Goal: Task Accomplishment & Management: Complete application form

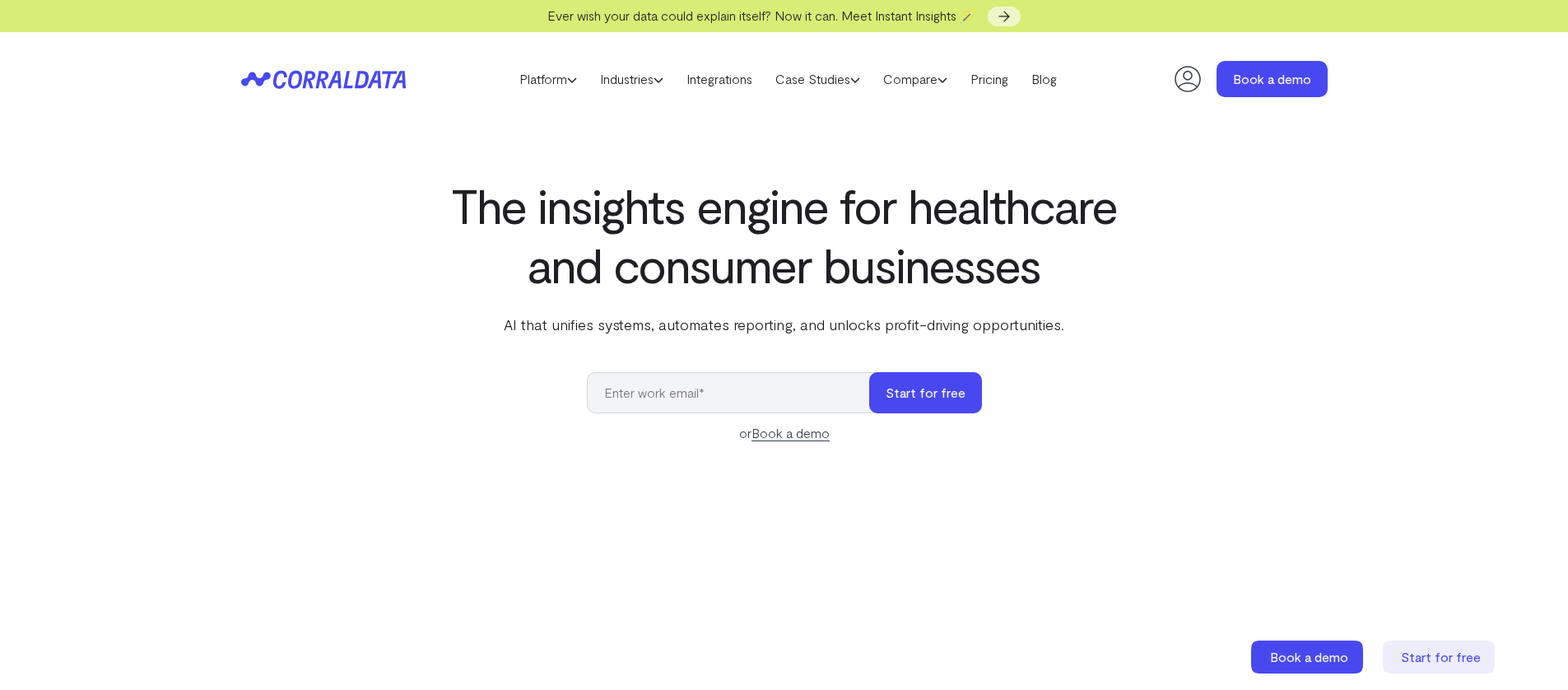
click at [669, 395] on input "email" at bounding box center [735, 392] width 299 height 41
type input "[EMAIL_ADDRESS][DOMAIN_NAME]"
click at [901, 388] on button "Start for free" at bounding box center [925, 392] width 113 height 41
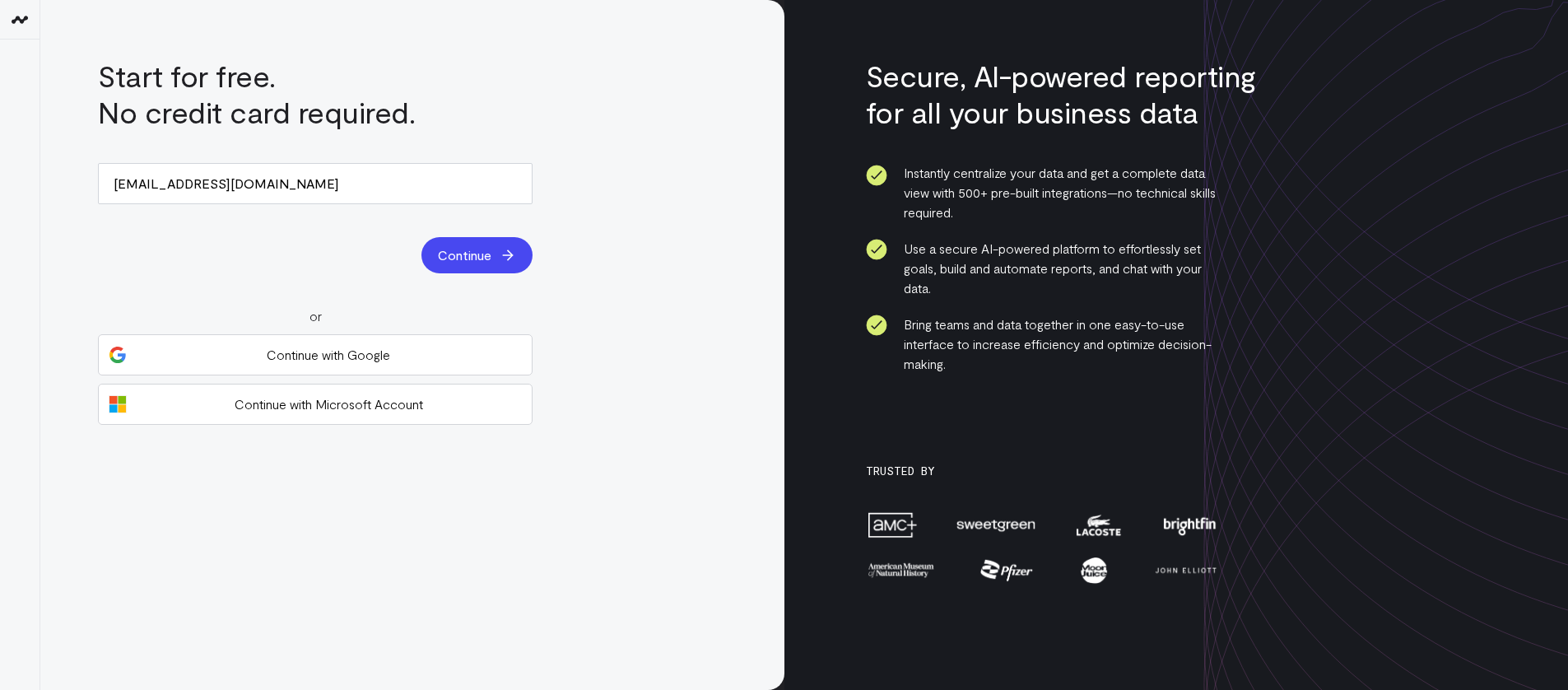
click at [489, 255] on span "Continue" at bounding box center [464, 255] width 53 height 20
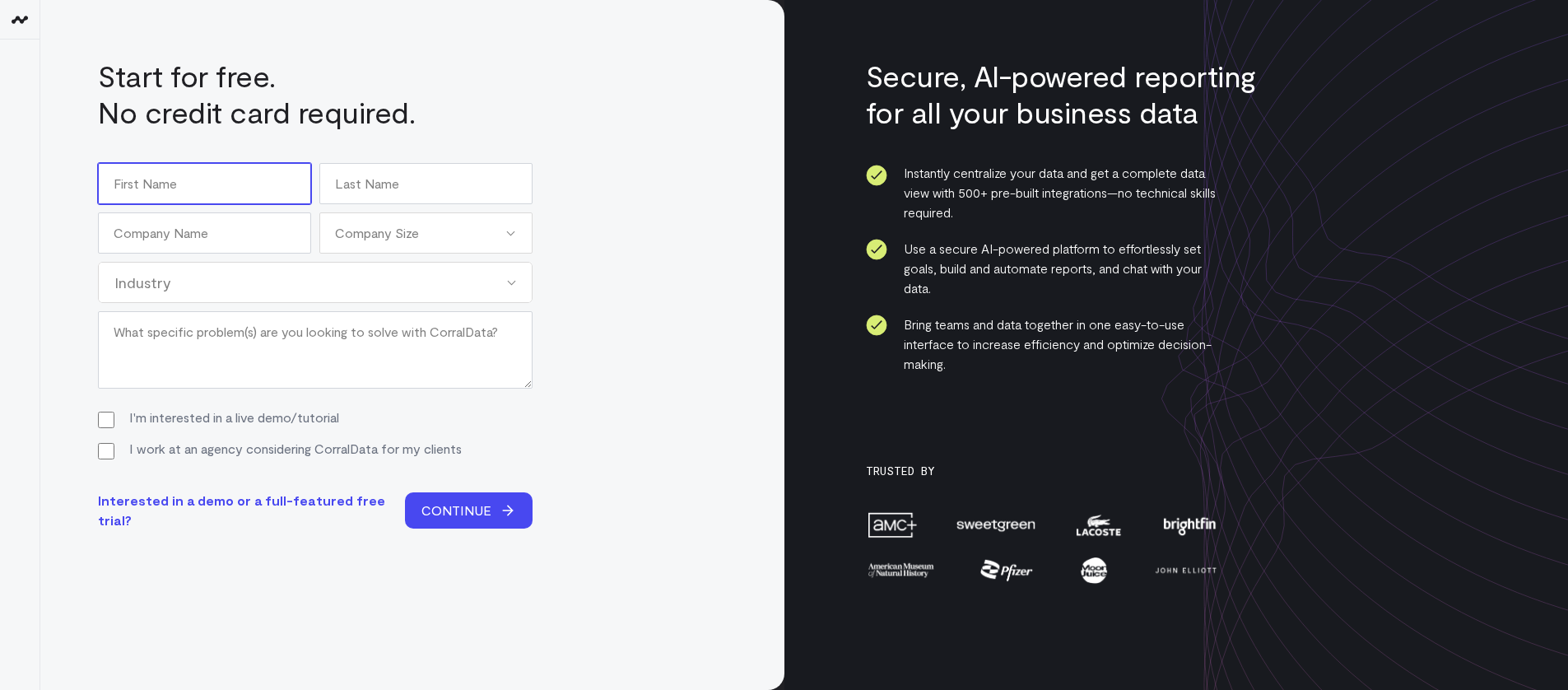
click at [260, 199] on input "First" at bounding box center [205, 183] width 214 height 41
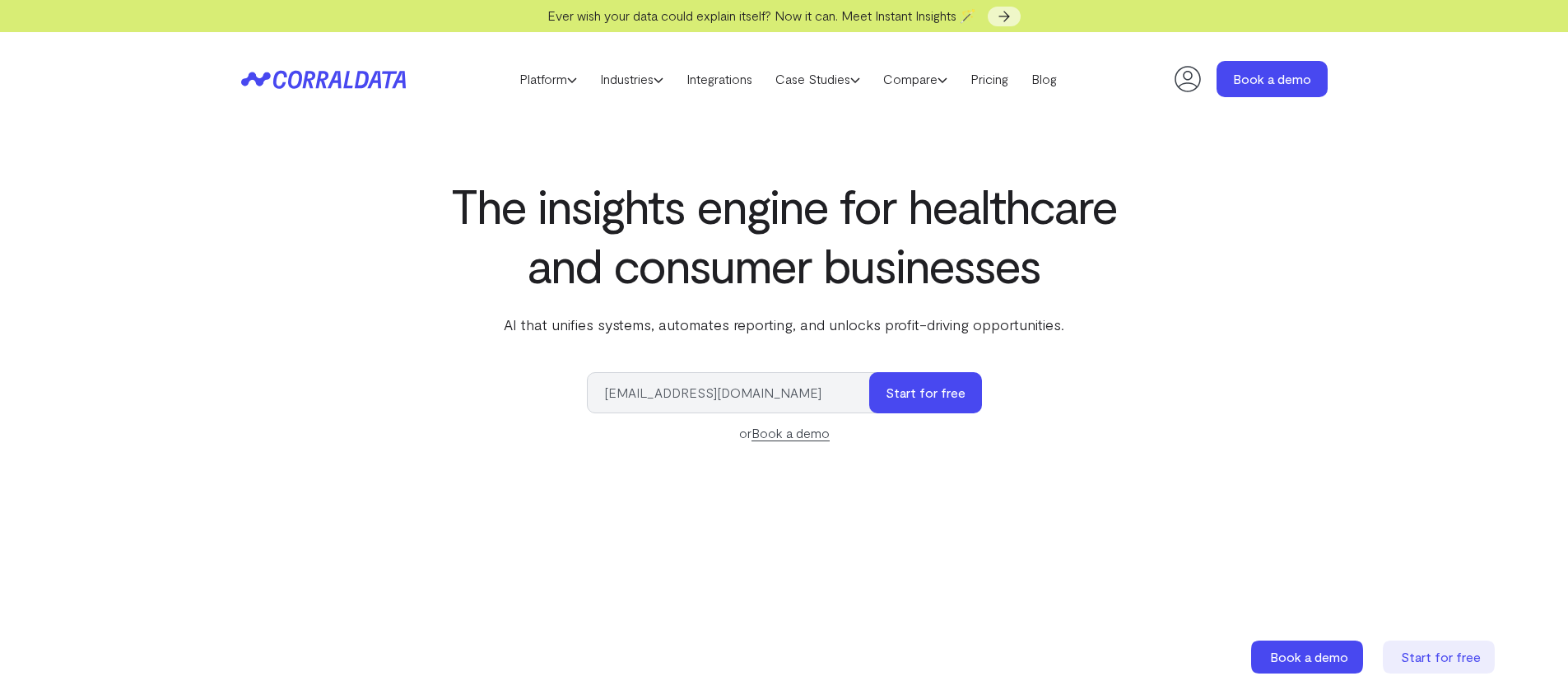
click at [308, 112] on header "Platform AI Reporting Use AI to effortlessly answer any business questions from…" at bounding box center [784, 79] width 1086 height 94
